Goal: Task Accomplishment & Management: Use online tool/utility

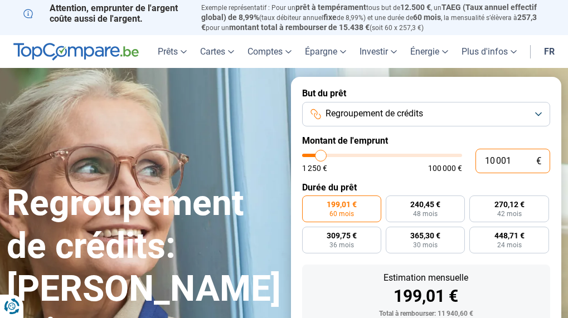
click at [509, 157] on input "10 001" at bounding box center [512, 161] width 75 height 25
type input "1 000"
type input "1250"
type input "100"
type input "1250"
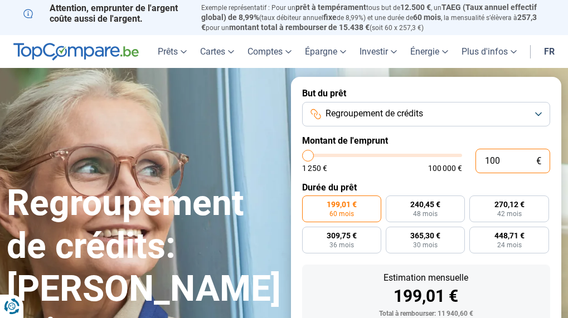
type input "10"
type input "1250"
type input "1"
type input "1250"
type input "0"
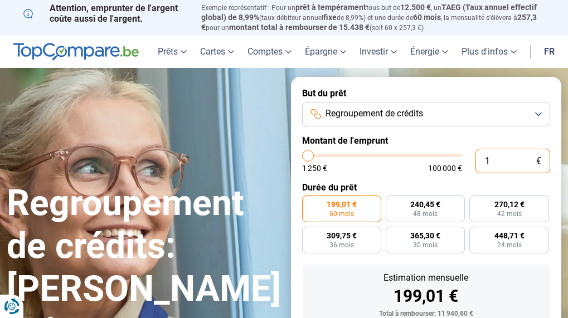
type input "1250"
type input "1 250"
type input "1250"
radio input "true"
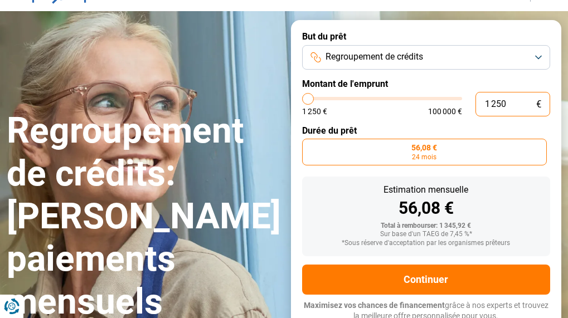
scroll to position [60, 0]
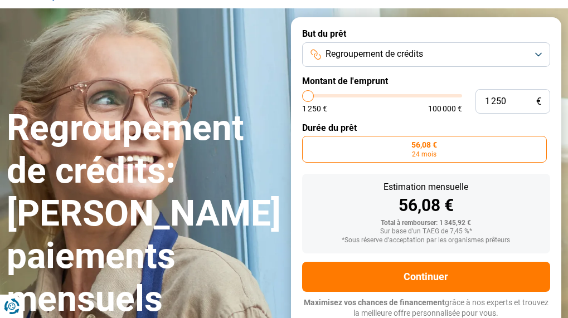
click at [444, 148] on label "56,08 € 24 mois" at bounding box center [424, 149] width 245 height 27
click at [309, 143] on input "56,08 € 24 mois" at bounding box center [305, 139] width 7 height 7
type input "4 000"
type input "4000"
type input "6 250"
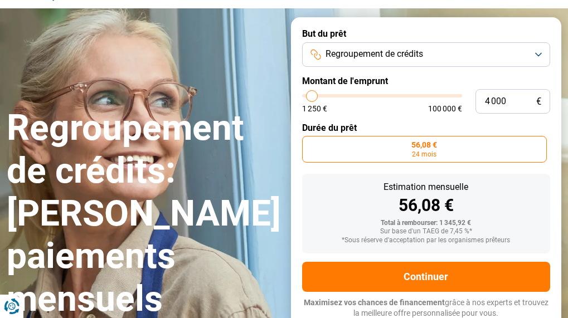
type input "6250"
type input "8 250"
type input "8250"
type input "9 750"
type input "9750"
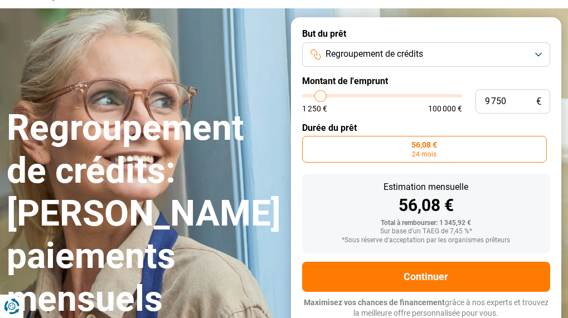
type input "12 500"
type input "12500"
type input "13 500"
type input "13500"
type input "14 750"
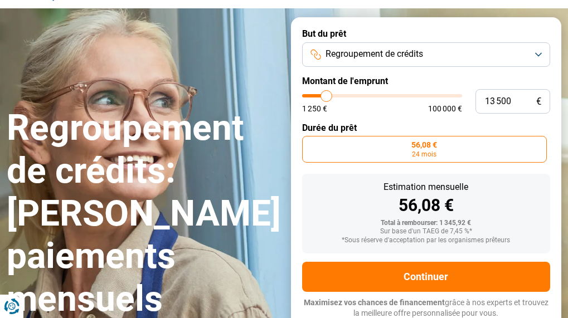
type input "14750"
type input "15 750"
type input "15750"
type input "17 750"
type input "17750"
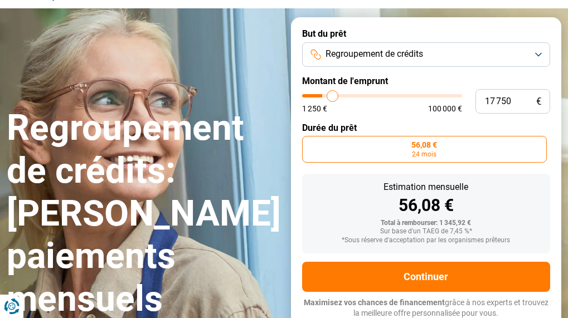
type input "19 250"
type input "19250"
type input "20 750"
type input "20750"
type input "21 500"
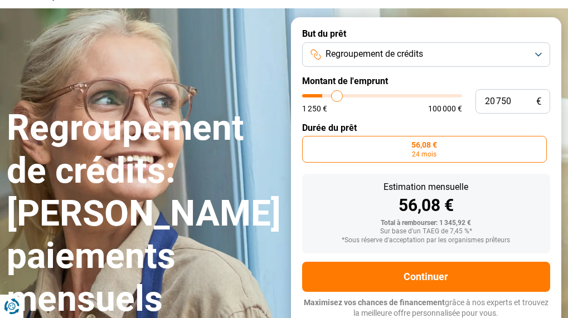
type input "21500"
type input "22 500"
type input "22500"
type input "23 000"
type input "23000"
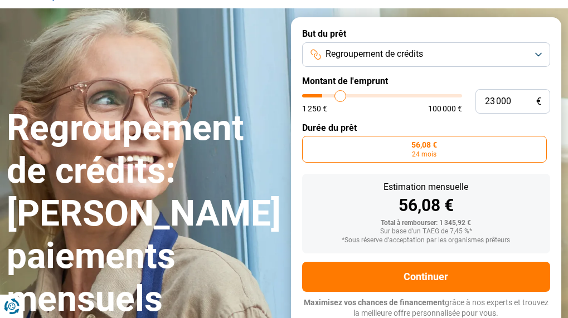
type input "23 250"
type input "23250"
type input "23 750"
type input "23750"
type input "25 500"
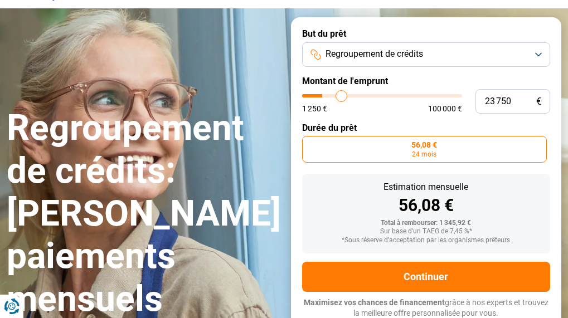
type input "25500"
type input "26 500"
type input "26500"
type input "28 500"
type input "28500"
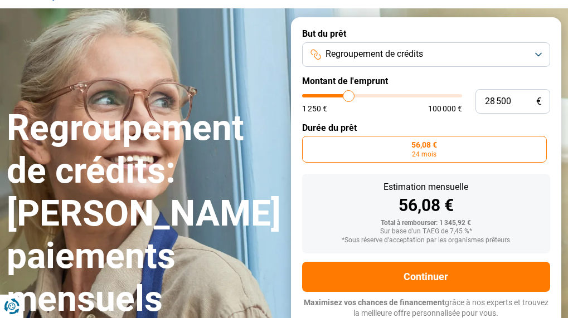
type input "29 250"
type input "29250"
type input "30 250"
type input "30250"
type input "30 750"
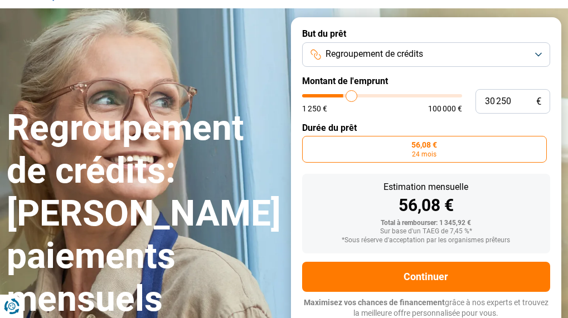
type input "30750"
type input "31 000"
type input "31000"
type input "31 500"
type input "31500"
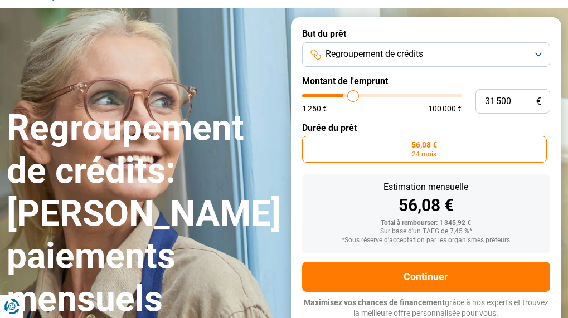
type input "32 250"
type input "32250"
type input "33 250"
type input "33250"
type input "34 000"
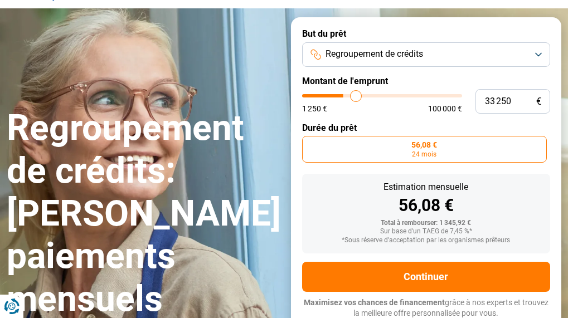
type input "34000"
type input "34 750"
type input "34750"
type input "35 500"
type input "35500"
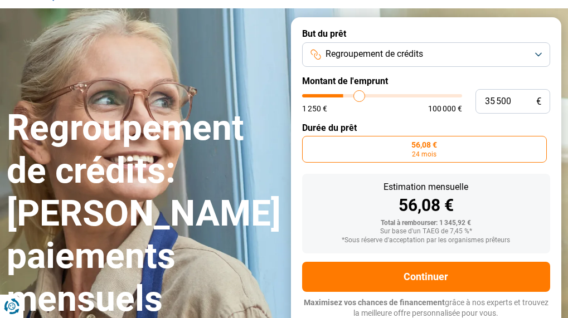
type input "36 000"
type input "36000"
type input "36 750"
type input "36750"
type input "37 750"
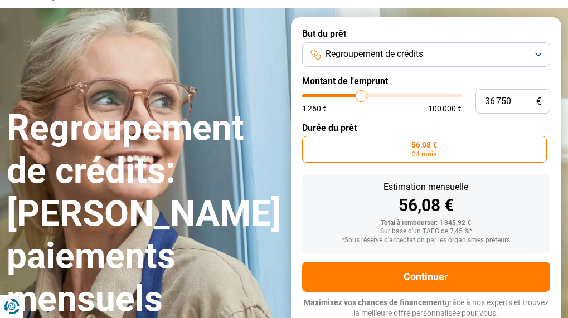
type input "37750"
type input "38 500"
type input "38500"
type input "39 250"
type input "39250"
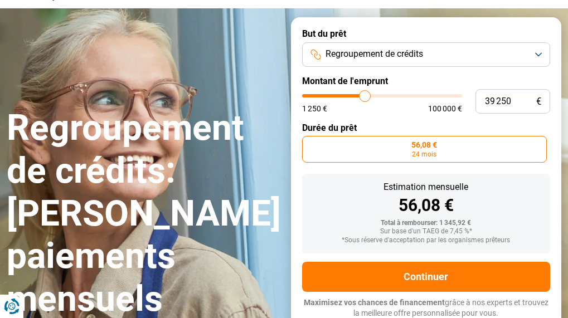
type input "39 750"
type input "39750"
type input "40 000"
type input "40000"
type input "40 500"
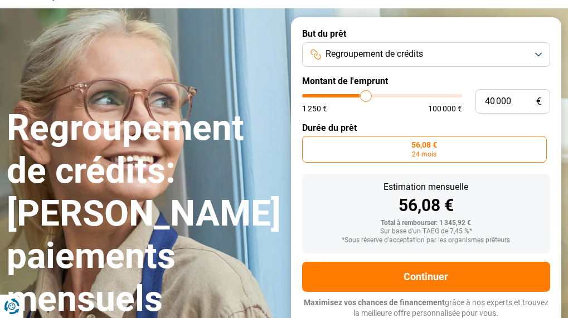
type input "40500"
type input "41 250"
type input "41250"
type input "41 500"
type input "41500"
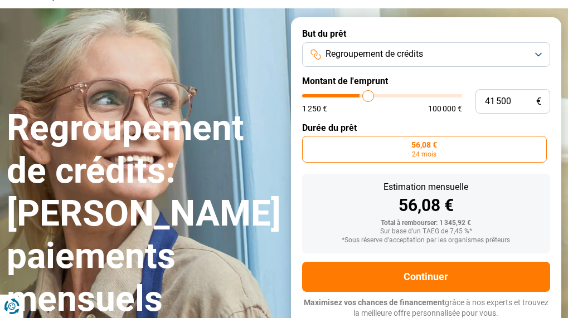
type input "42 000"
type input "42000"
type input "42 250"
type input "42250"
type input "43 000"
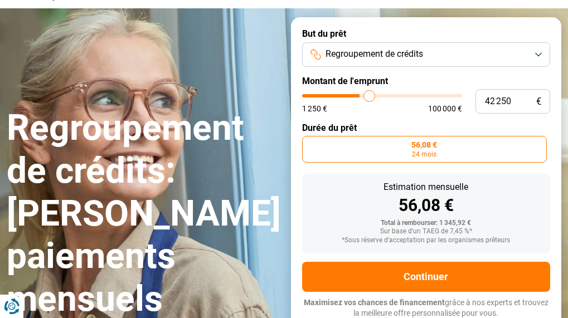
type input "43000"
type input "43 750"
type input "43750"
type input "44 250"
type input "44250"
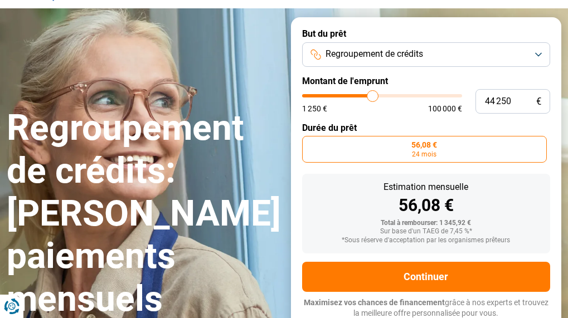
type input "44 500"
type input "44500"
type input "45 000"
type input "45000"
type input "45 250"
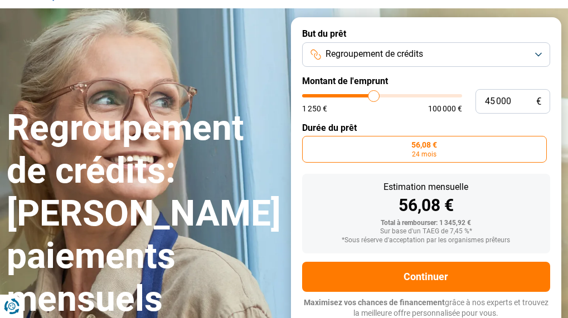
type input "45250"
type input "45 500"
type input "45500"
type input "46 250"
type input "46250"
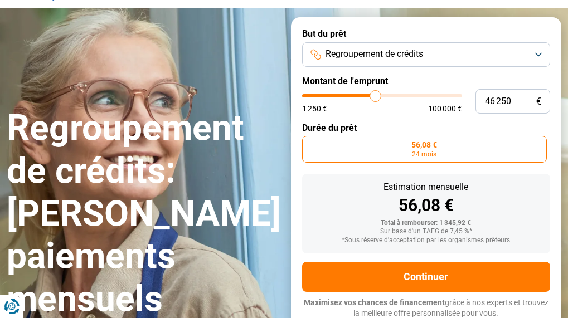
type input "46 750"
type input "46750"
type input "47 000"
type input "47000"
type input "47 500"
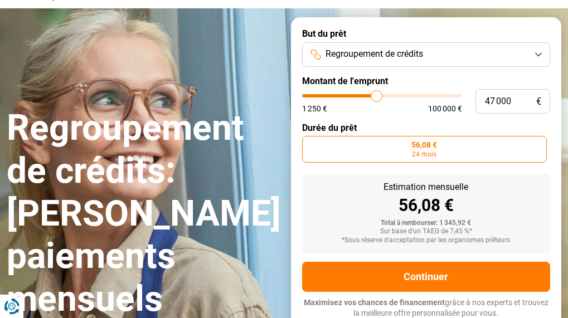
type input "47500"
type input "47 750"
type input "47750"
type input "48 250"
type input "48250"
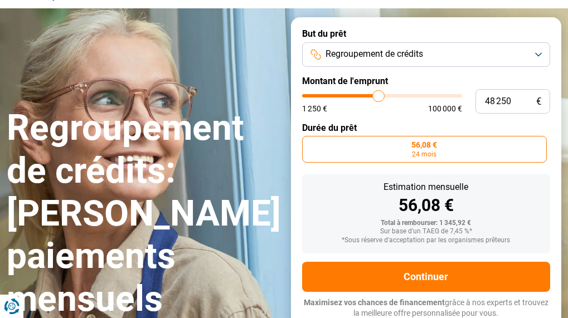
type input "49 000"
type input "49000"
type input "51 250"
type input "51250"
type input "52 250"
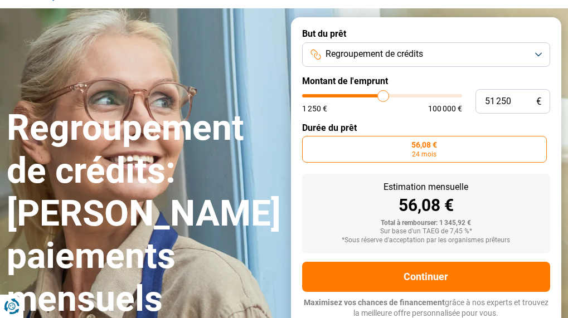
type input "52250"
type input "53 500"
type input "53500"
type input "54 250"
type input "54250"
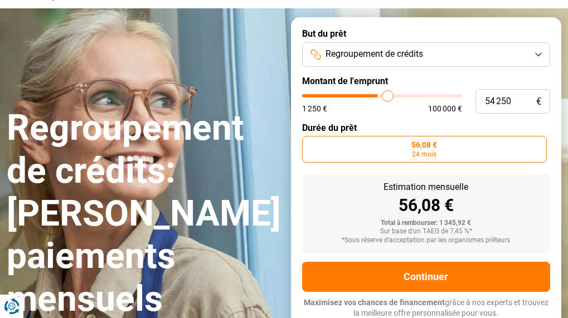
type input "54 500"
type input "54500"
type input "55 000"
type input "55000"
type input "55 750"
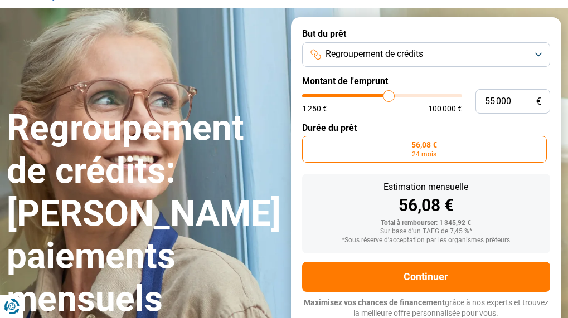
type input "55750"
type input "56 000"
type input "56000"
type input "56 750"
type input "56750"
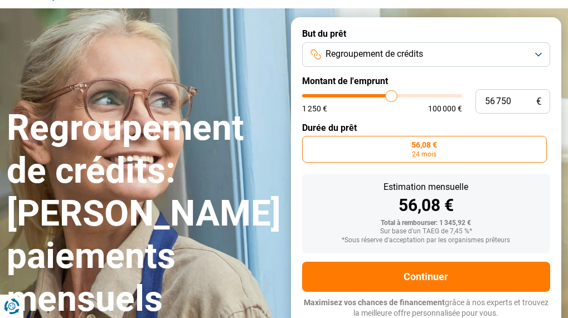
type input "58 000"
type input "58000"
type input "59 500"
type input "59500"
type input "59 750"
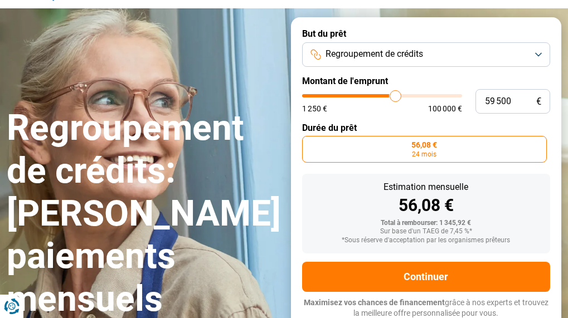
type input "59750"
type input "60 500"
type input "60500"
type input "61 000"
type input "61000"
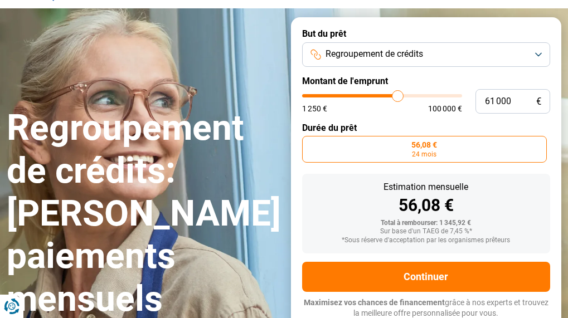
type input "62 000"
type input "62000"
type input "62 750"
type input "62750"
type input "63 250"
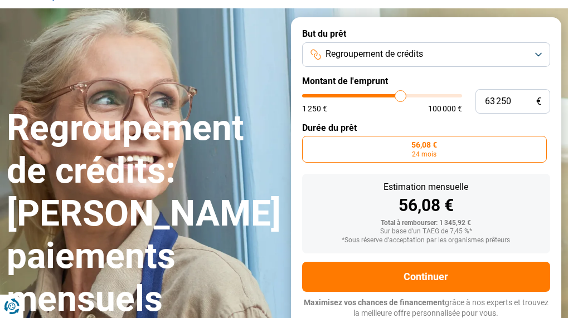
type input "63250"
type input "63 500"
type input "63500"
type input "64 000"
type input "64000"
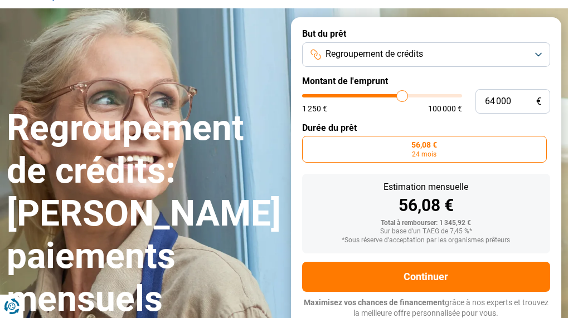
type input "63 500"
type input "63500"
type input "63 250"
type input "63250"
type input "62 750"
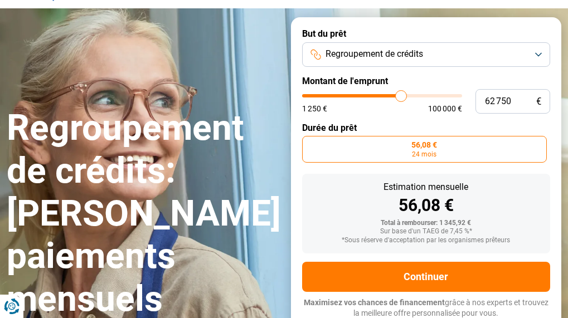
type input "62750"
type input "62 500"
type input "62500"
type input "62 000"
type input "62000"
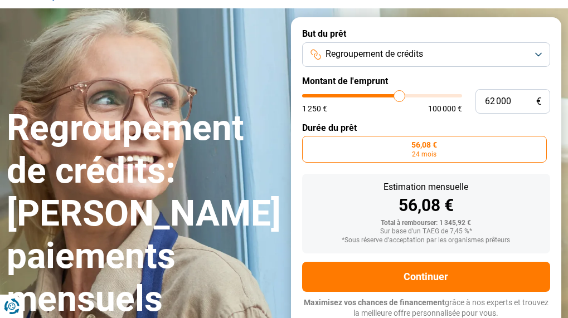
type input "61 750"
type input "61750"
type input "61 250"
type input "61250"
type input "61 000"
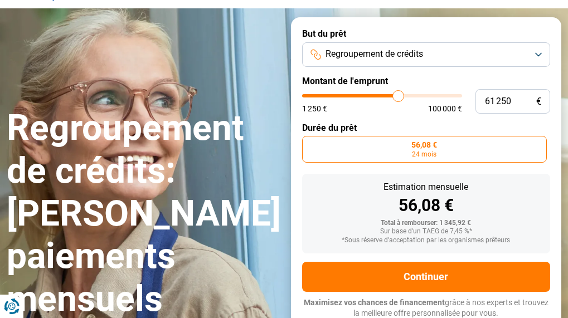
type input "61000"
type input "60 500"
type input "60500"
type input "61 000"
drag, startPoint x: 309, startPoint y: 91, endPoint x: 397, endPoint y: 91, distance: 88.0
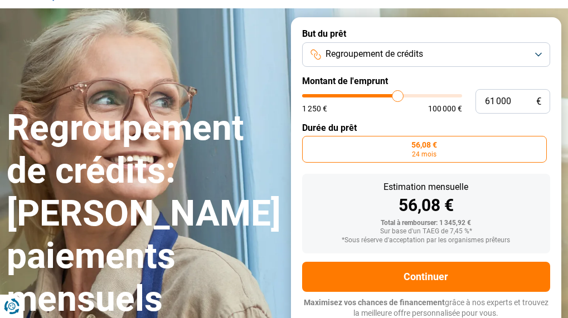
type input "61000"
click at [397, 94] on input "range" at bounding box center [382, 95] width 160 height 3
radio input "false"
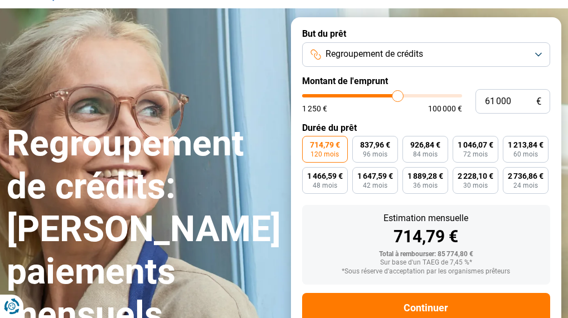
scroll to position [91, 0]
